Goal: Register for event/course

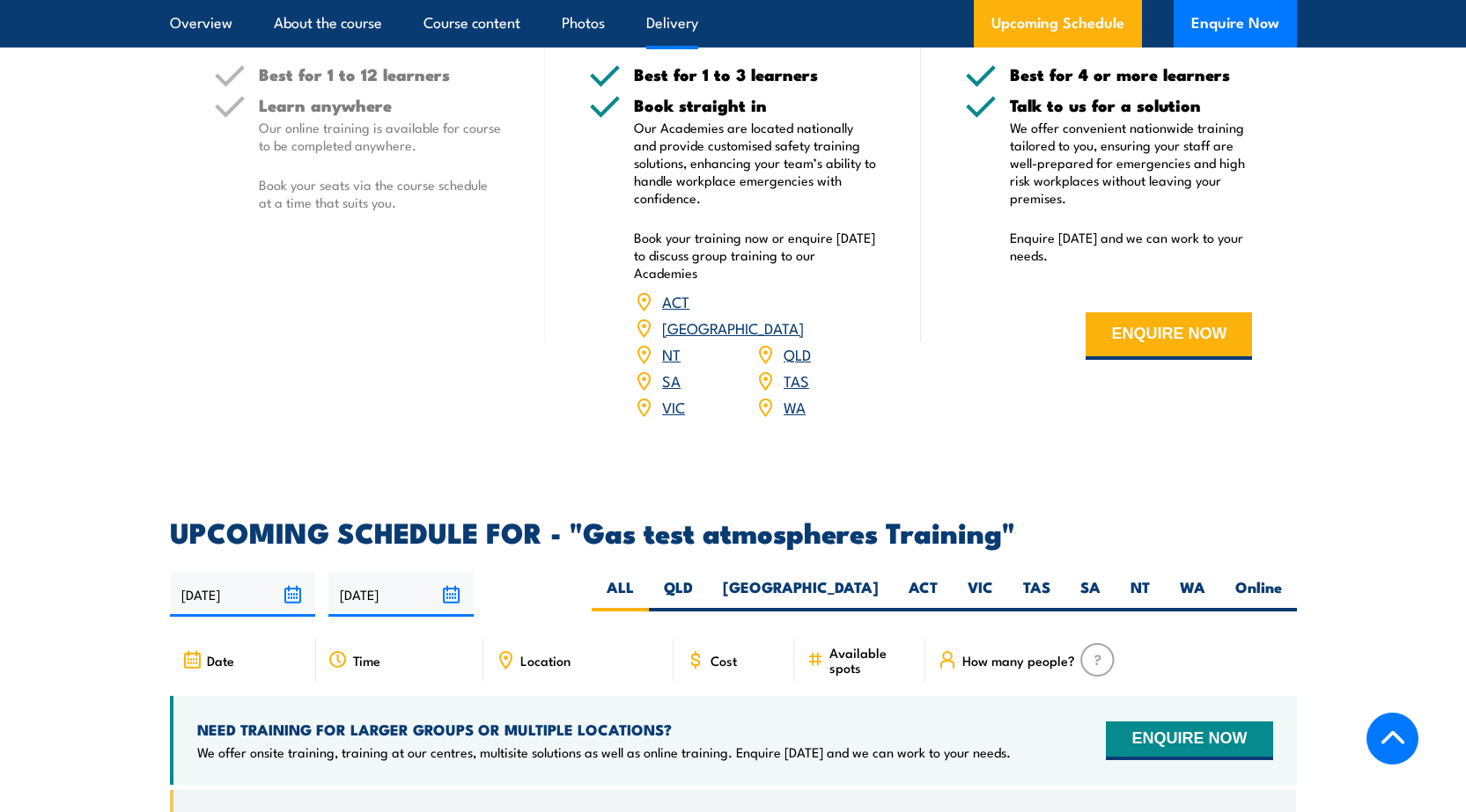
scroll to position [2640, 0]
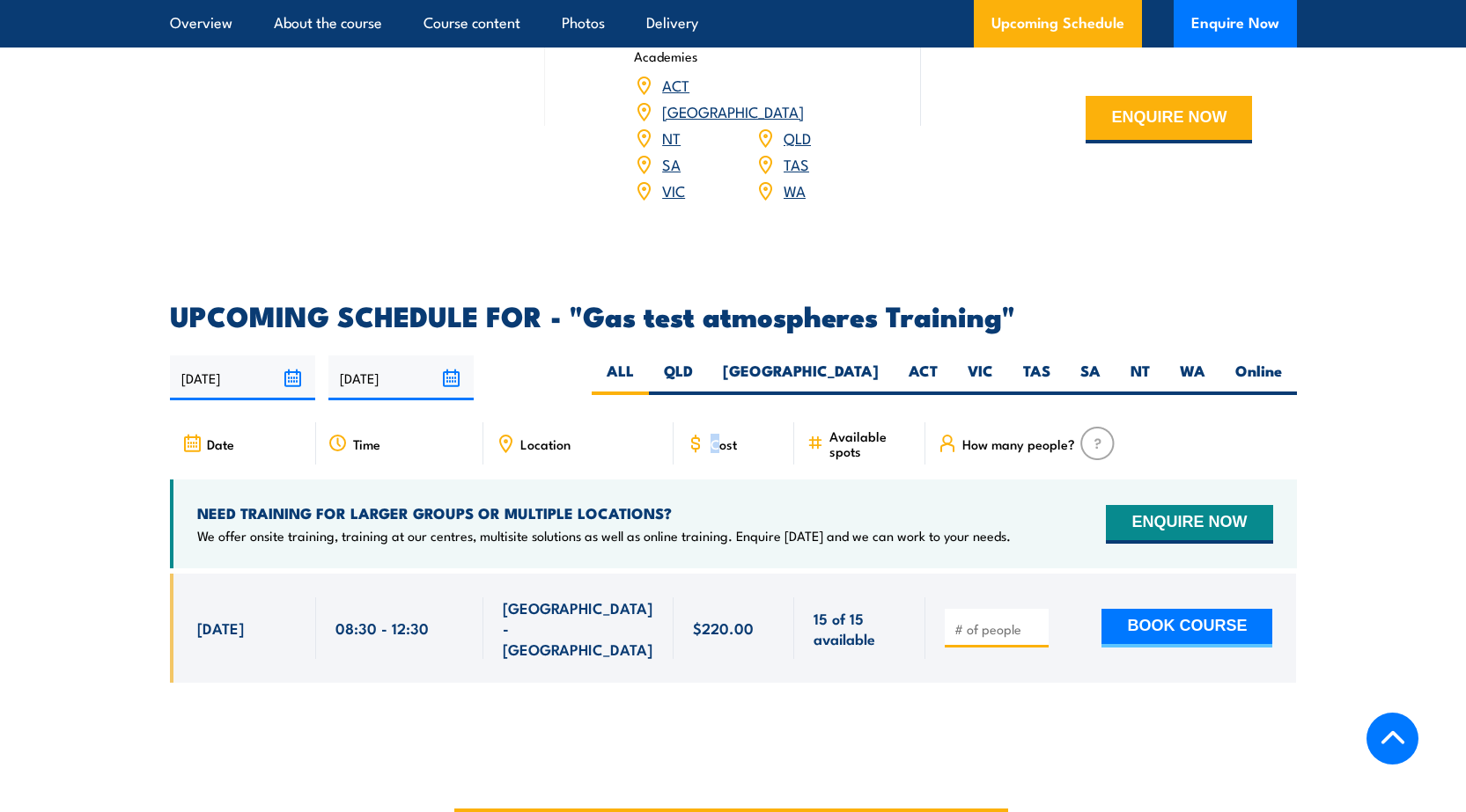
drag, startPoint x: 718, startPoint y: 394, endPoint x: 736, endPoint y: 430, distance: 40.2
click at [725, 411] on article "UPCOMING SCHEDULE FOR - "Gas test atmospheres Training" [DATE] [DATE]" at bounding box center [733, 507] width 1127 height 407
click at [737, 430] on div "Cost" at bounding box center [734, 443] width 122 height 42
click at [732, 437] on span "Cost" at bounding box center [724, 444] width 26 height 15
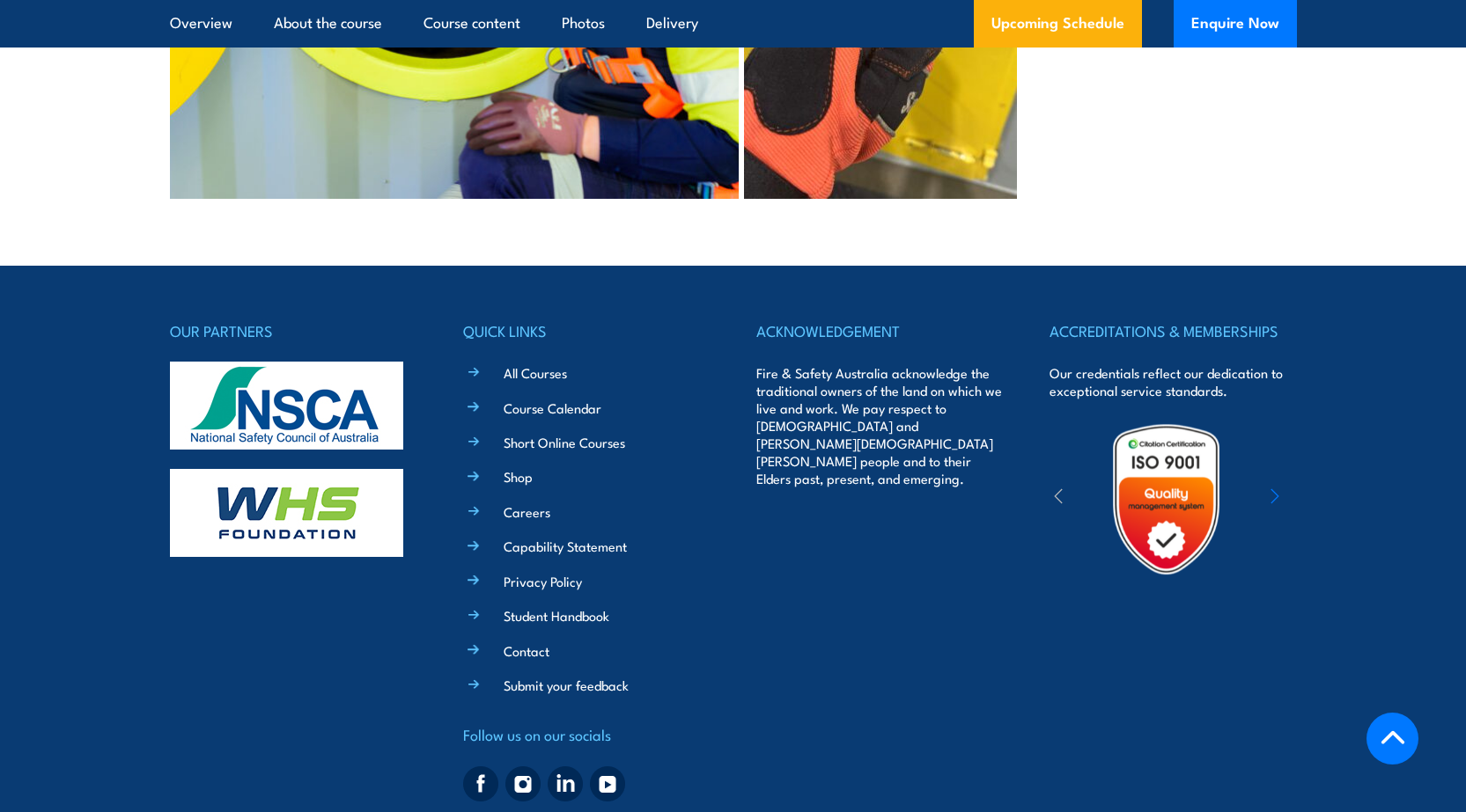
scroll to position [4415, 0]
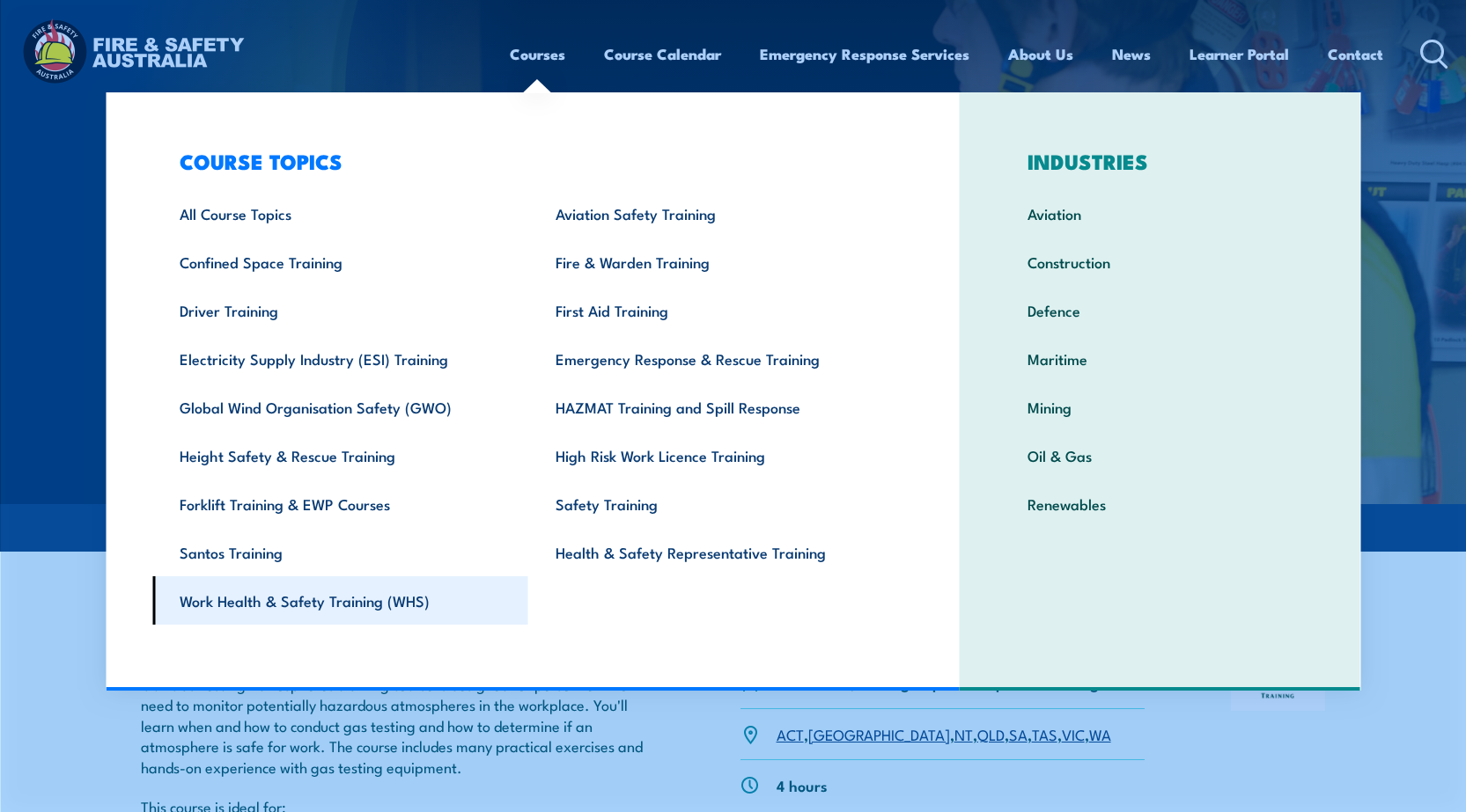
click at [328, 605] on link "Work Health & Safety Training (WHS)" at bounding box center [340, 601] width 376 height 49
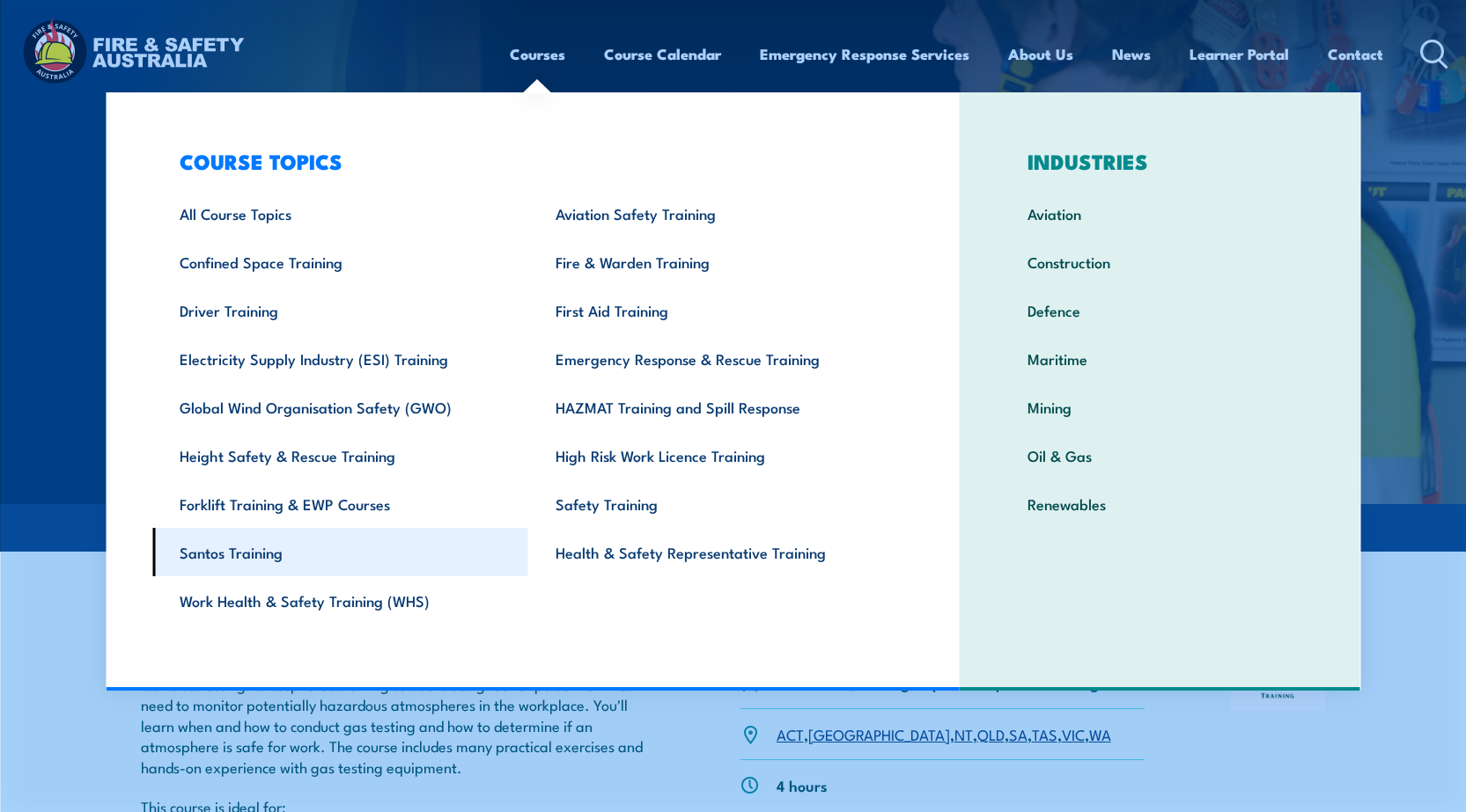
click at [273, 552] on link "Santos Training" at bounding box center [340, 552] width 376 height 49
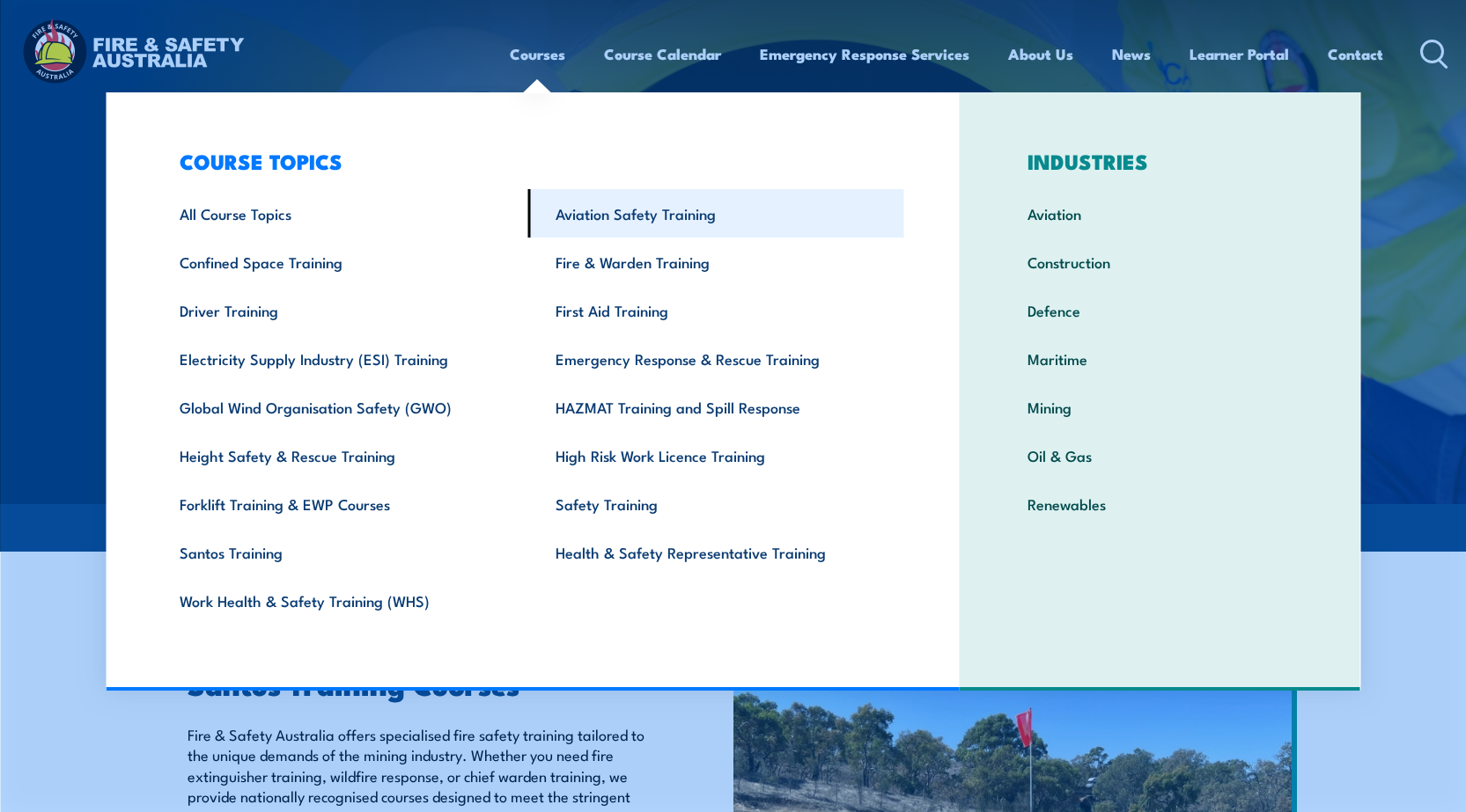
click at [636, 220] on link "Aviation Safety Training" at bounding box center [716, 213] width 376 height 49
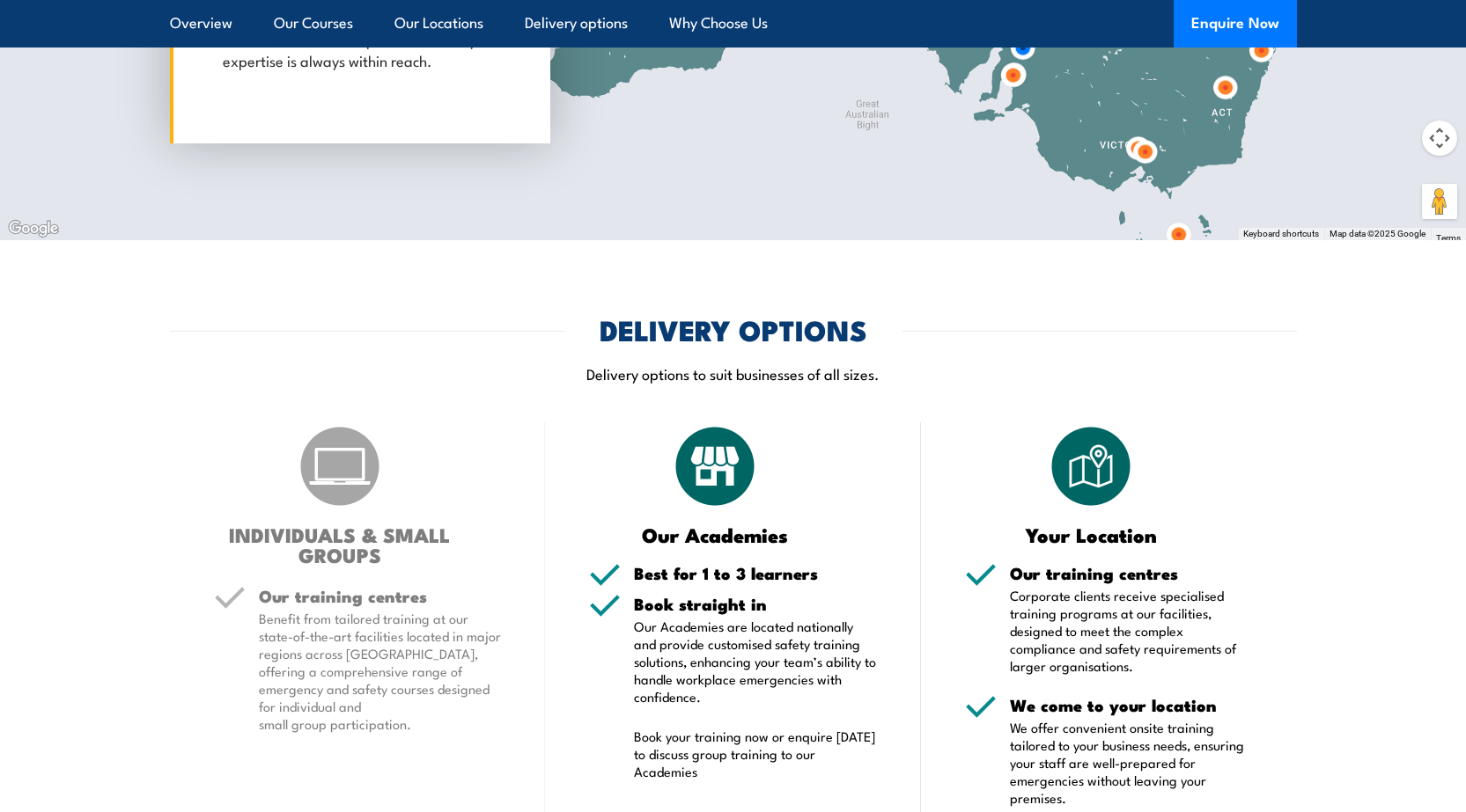
scroll to position [2376, 0]
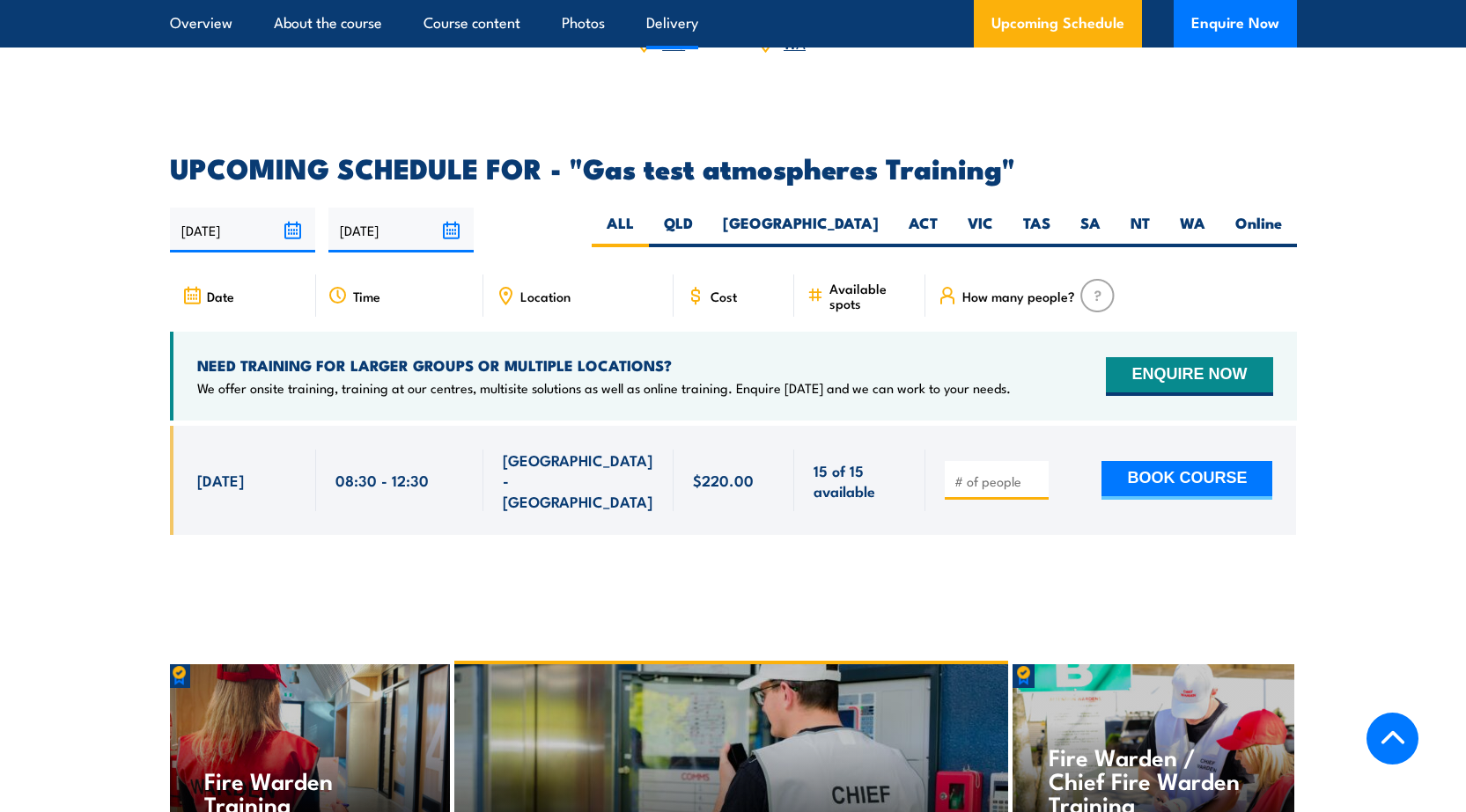
scroll to position [2816, 0]
